Goal: Find specific page/section: Find specific page/section

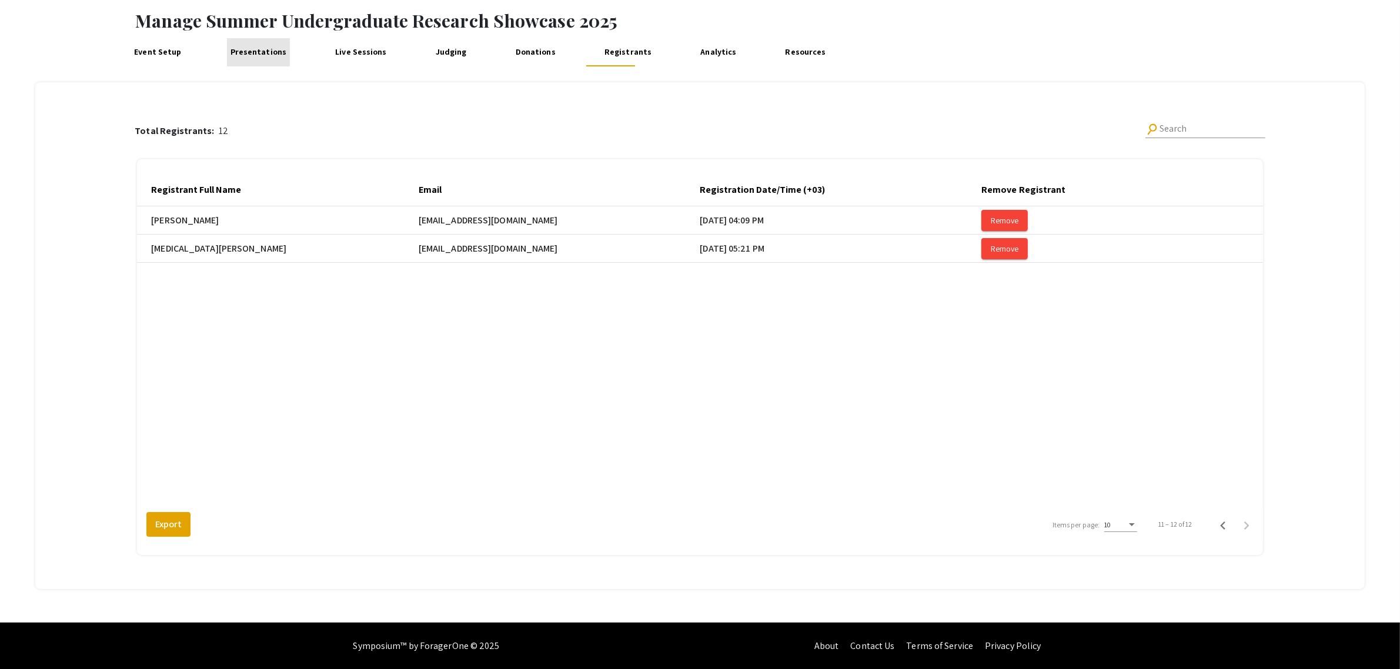
click at [256, 52] on link "Presentations" at bounding box center [258, 52] width 63 height 28
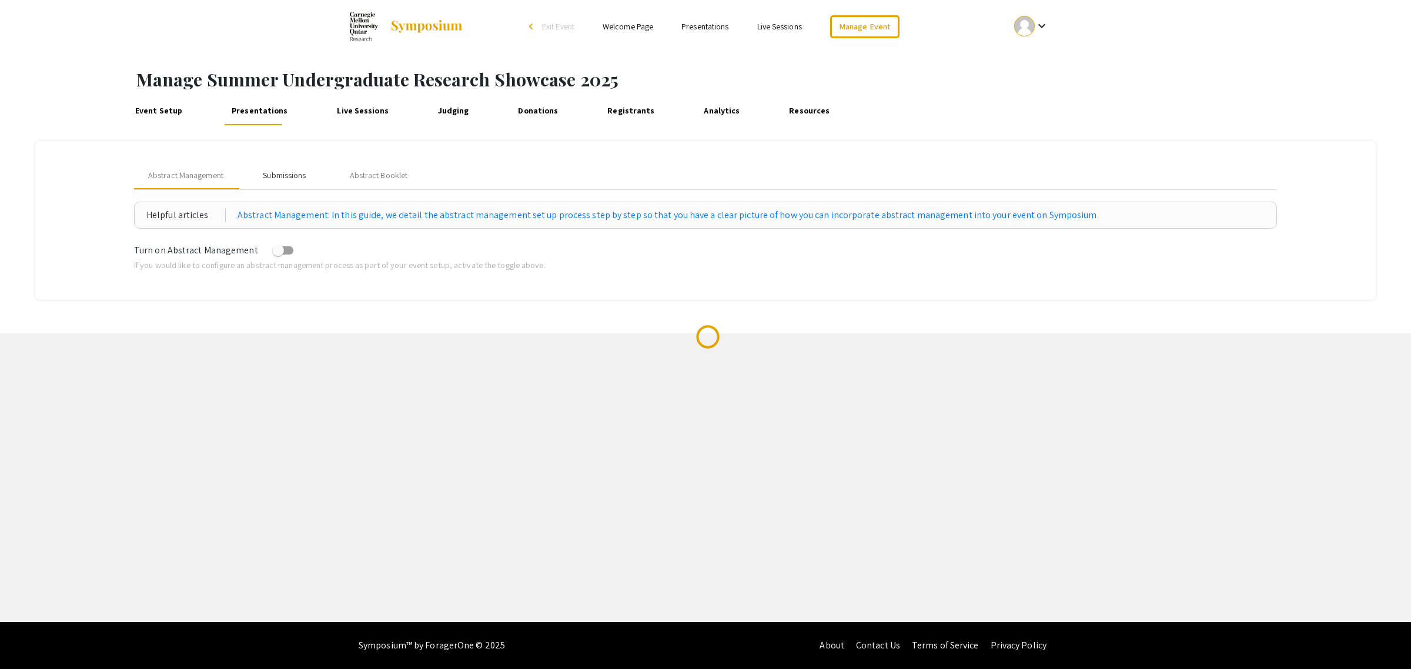
click at [279, 180] on div "Submissions" at bounding box center [284, 175] width 43 height 12
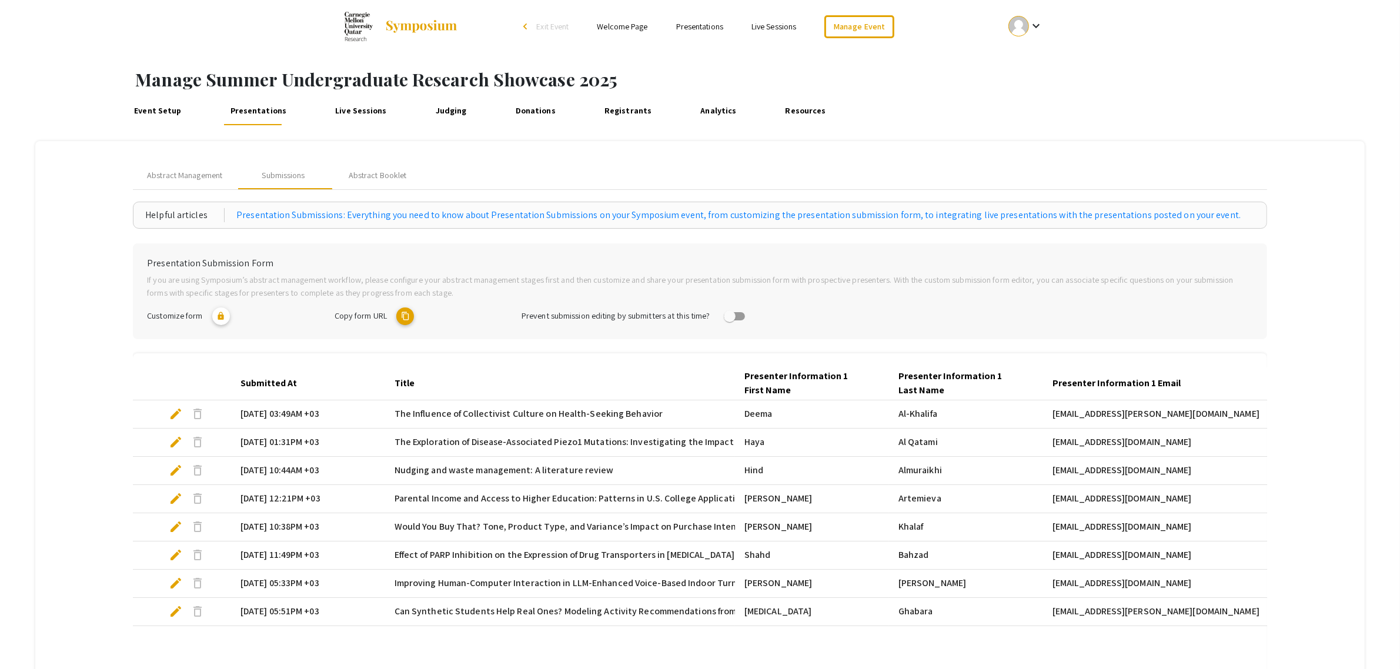
click at [624, 111] on link "Registrants" at bounding box center [628, 111] width 54 height 28
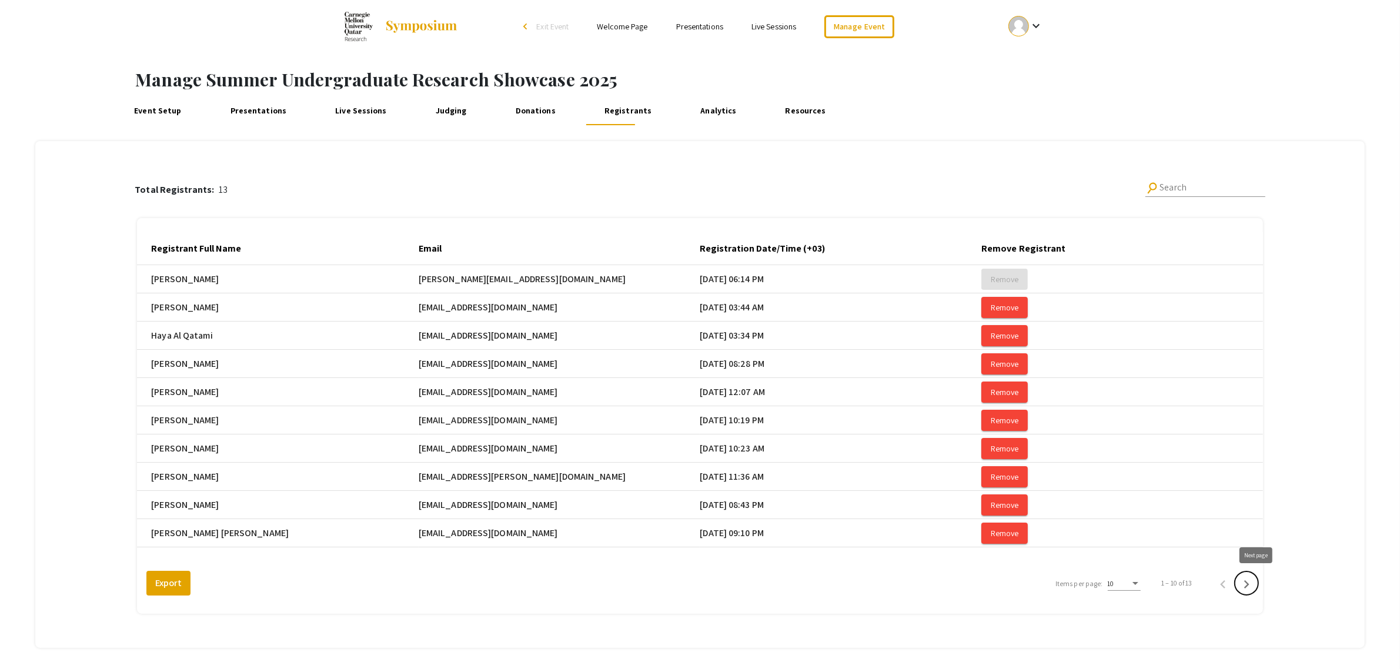
click at [1254, 588] on icon "Next page" at bounding box center [1246, 584] width 16 height 16
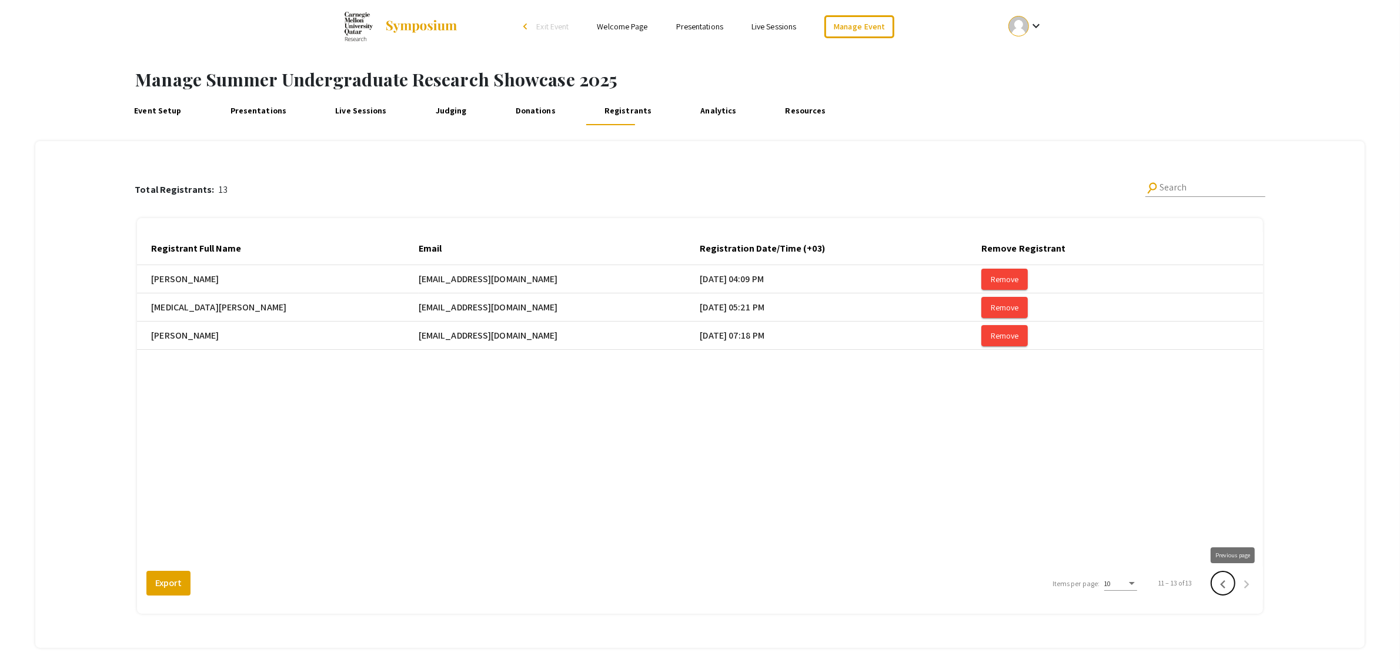
click at [1225, 585] on icon "Previous page" at bounding box center [1222, 584] width 5 height 8
